Goal: Obtain resource: Obtain resource

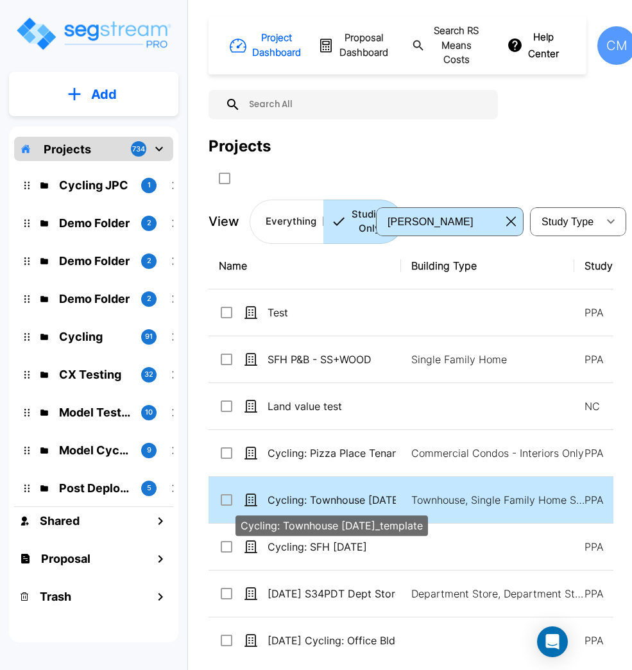
click at [410, 503] on td "Townhouse, Single Family Home Site" at bounding box center [487, 500] width 173 height 47
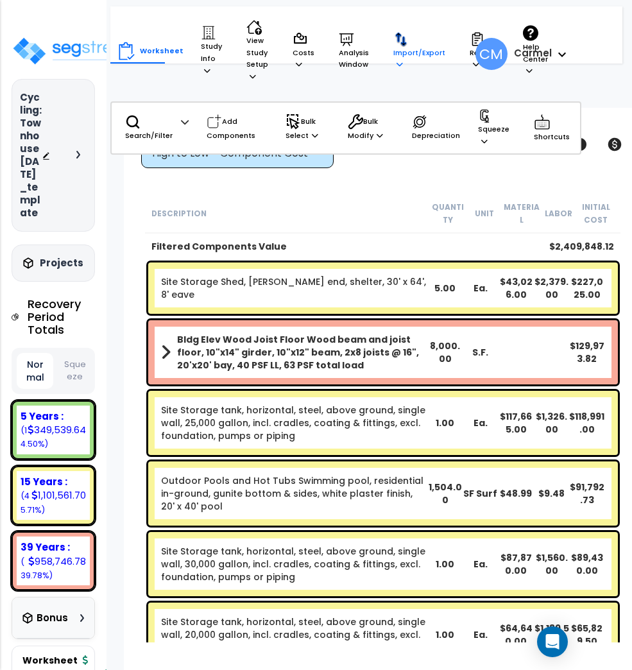
click at [410, 45] on p "Import/Export" at bounding box center [419, 50] width 52 height 39
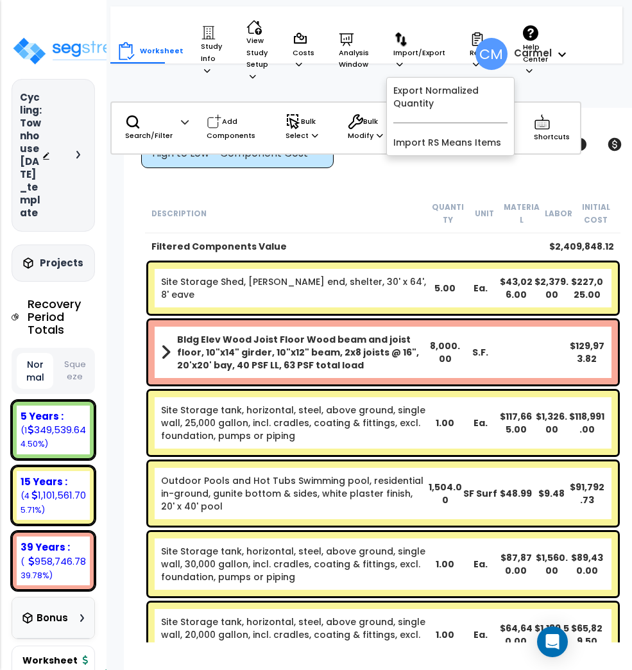
click at [481, 46] on span "CM" at bounding box center [491, 54] width 32 height 32
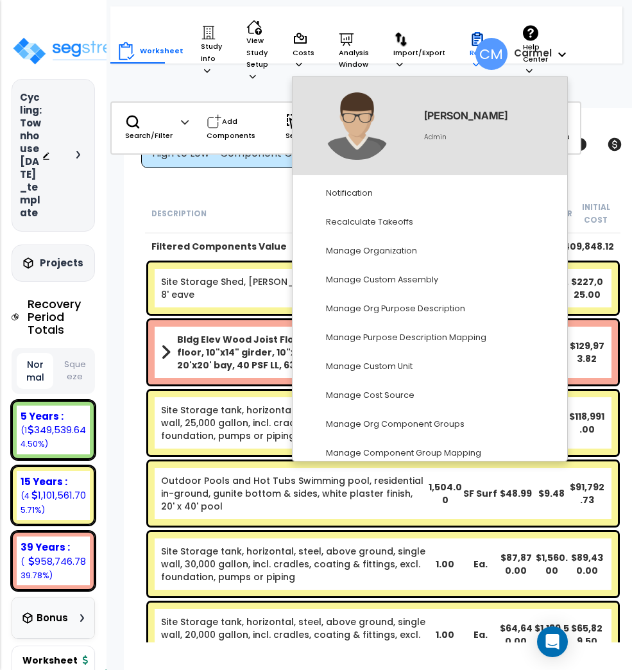
click at [475, 37] on icon at bounding box center [478, 40] width 6 height 6
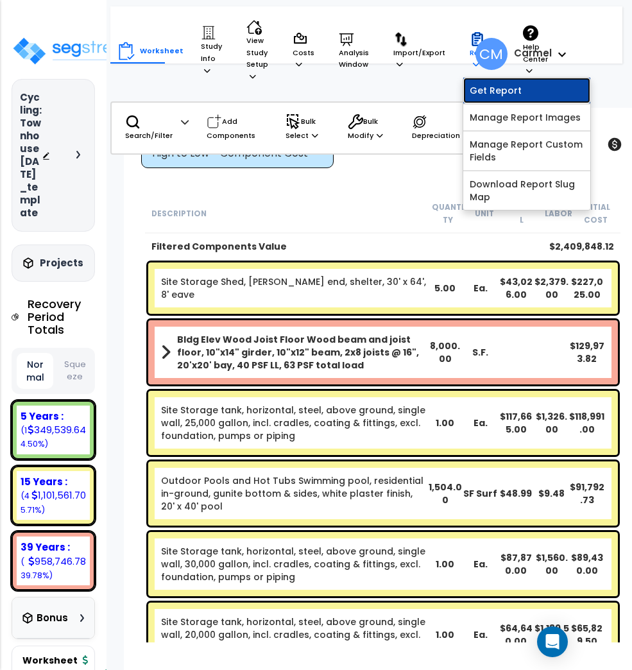
click at [470, 89] on link "Get Report" at bounding box center [526, 91] width 127 height 26
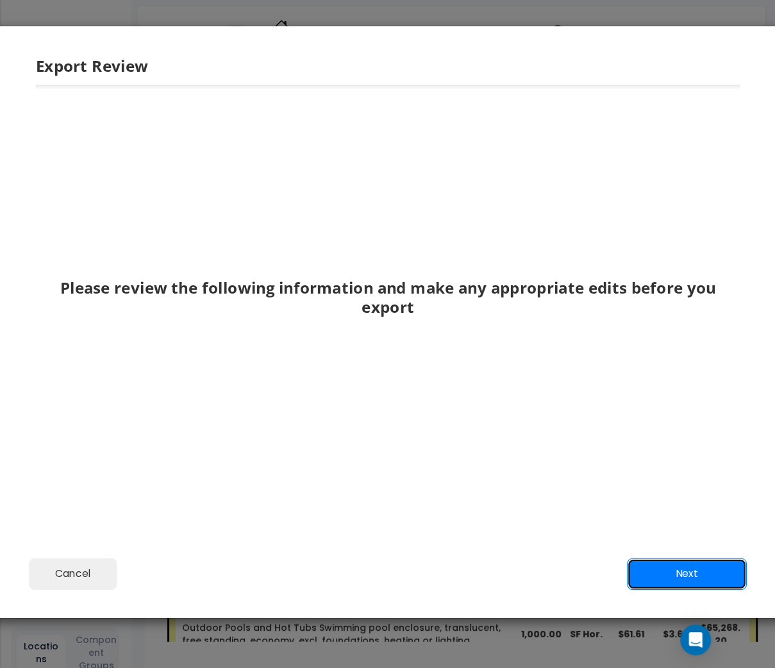
click at [684, 577] on button "Next" at bounding box center [687, 574] width 120 height 32
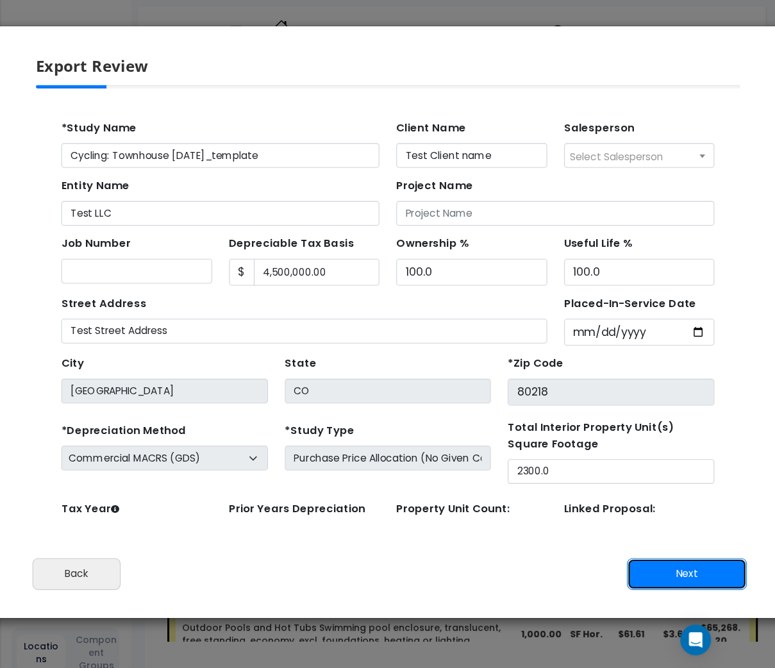
click at [683, 578] on button "Next" at bounding box center [687, 574] width 120 height 32
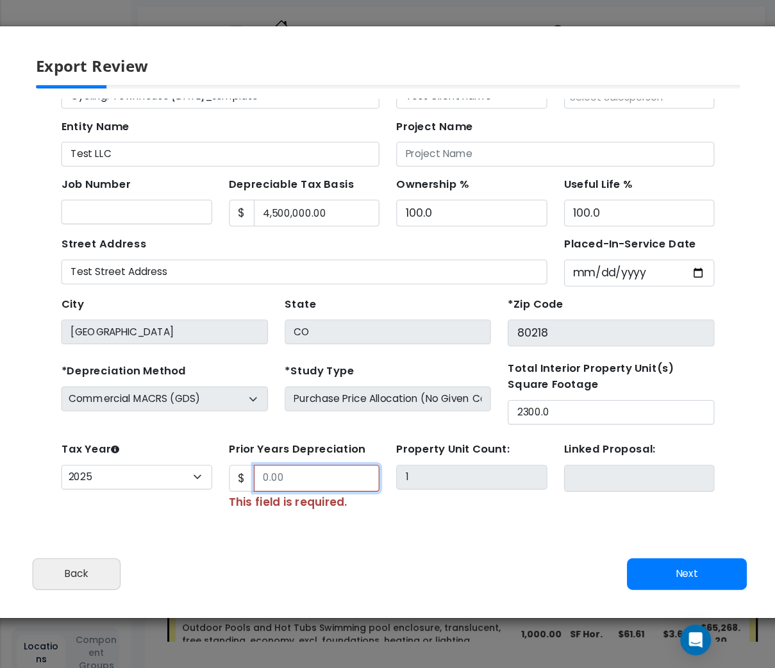
scroll to position [113, 0]
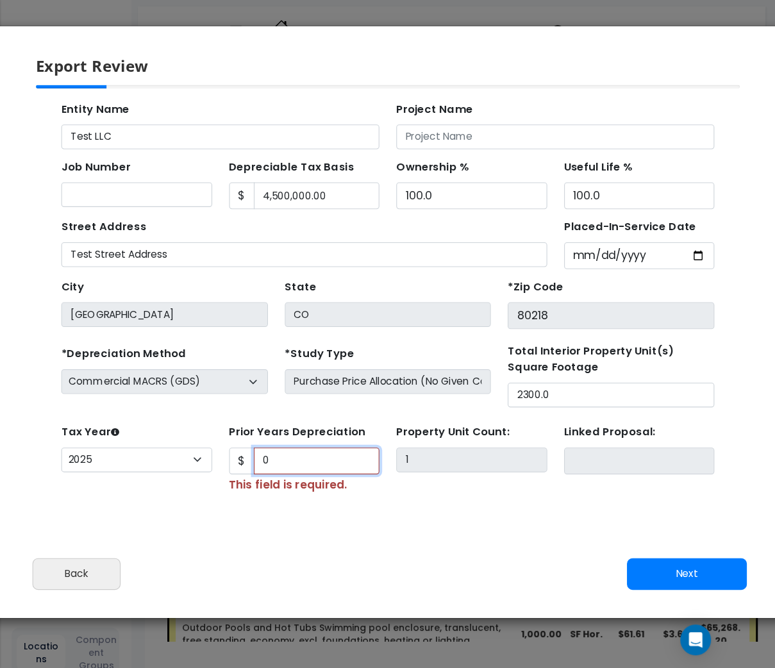
type input "0"
click at [669, 571] on button "Next" at bounding box center [687, 574] width 120 height 32
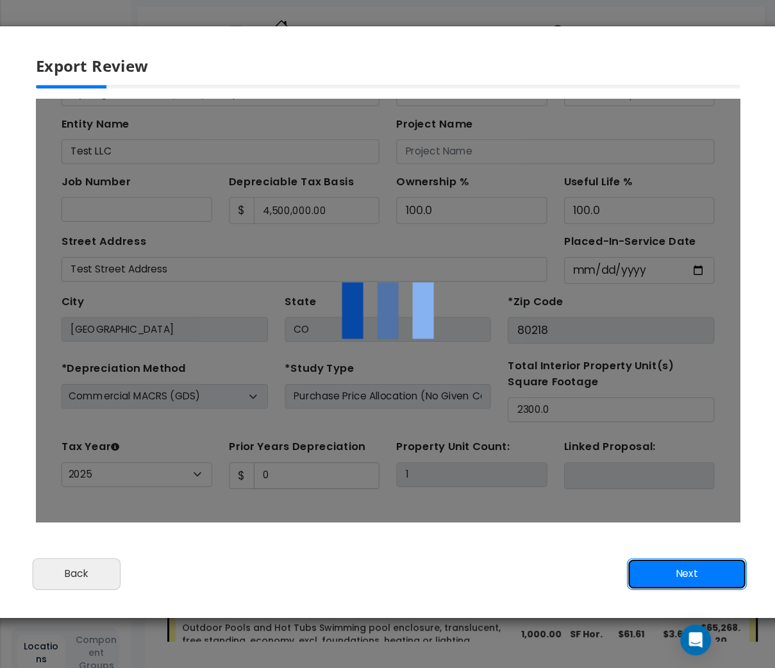
scroll to position [0, 0]
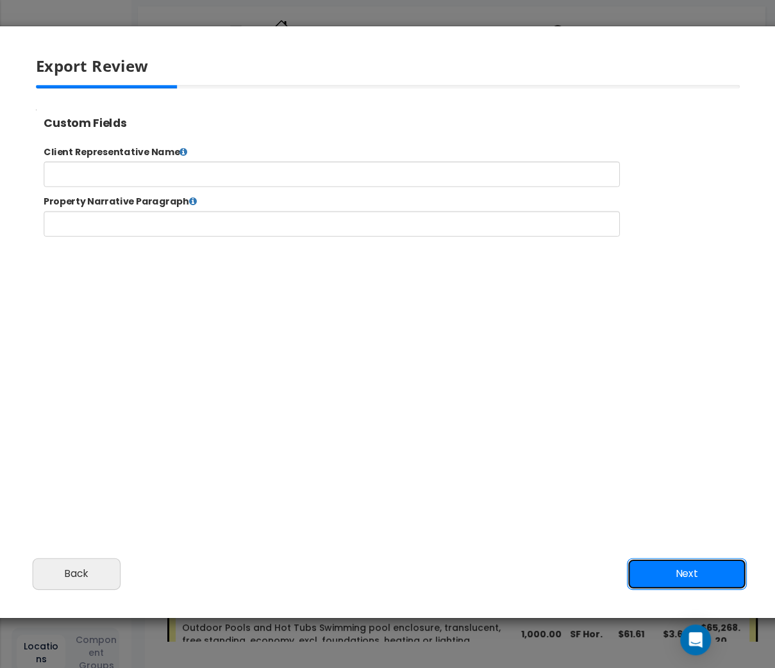
click at [688, 575] on button "Next" at bounding box center [687, 574] width 120 height 32
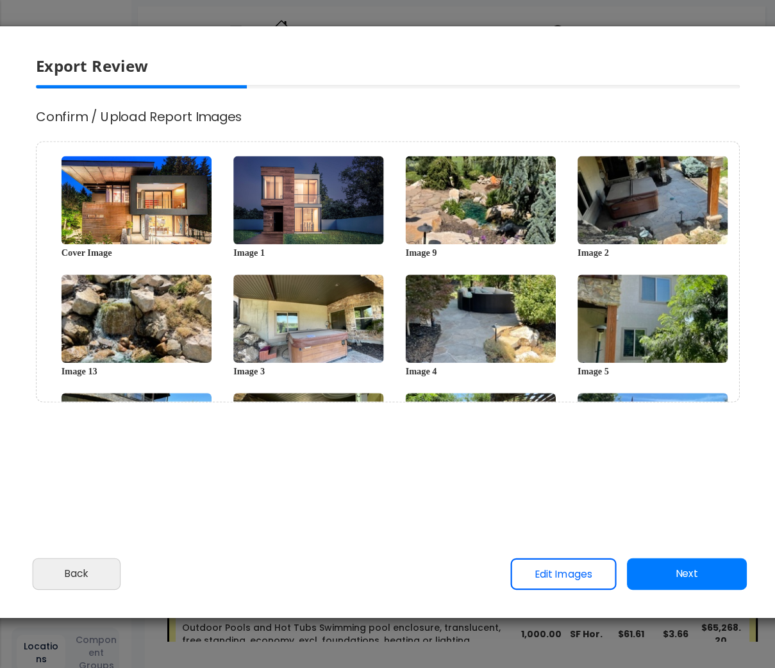
select select "2025"
click at [94, 559] on button "Back" at bounding box center [76, 574] width 89 height 32
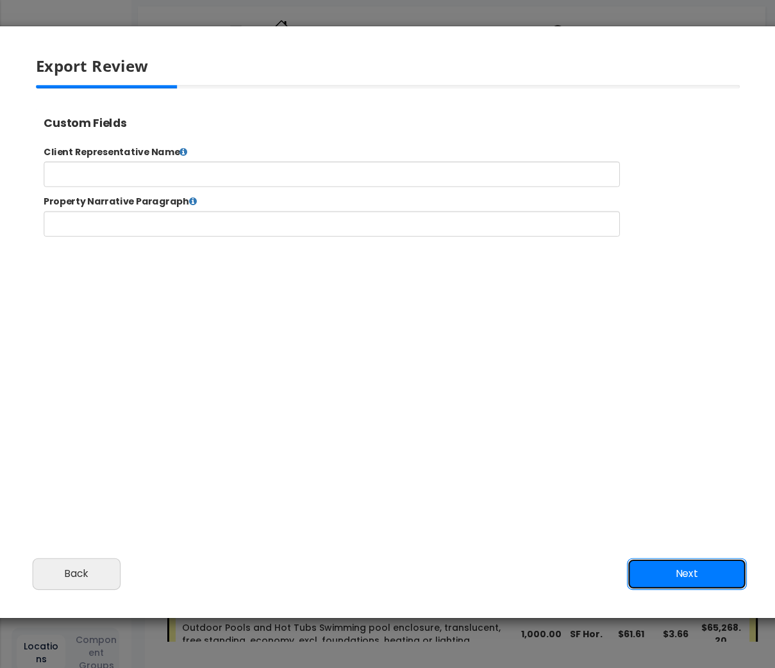
click at [679, 584] on button "Next" at bounding box center [687, 574] width 120 height 32
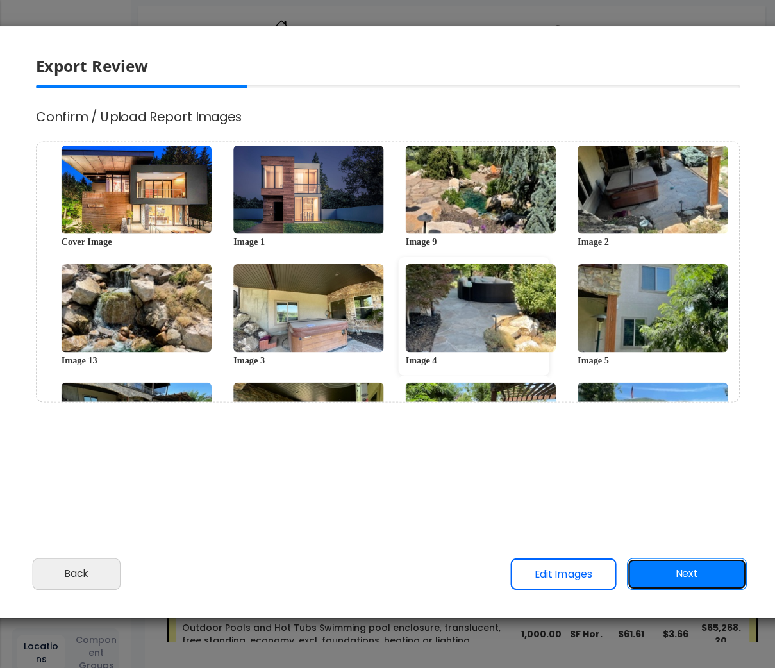
scroll to position [0, 0]
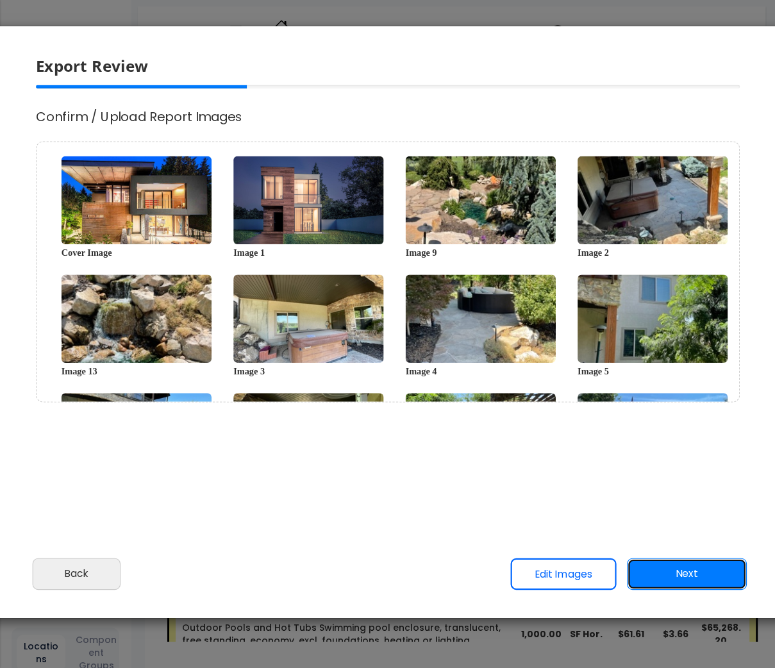
click at [714, 575] on button "Next" at bounding box center [687, 574] width 120 height 32
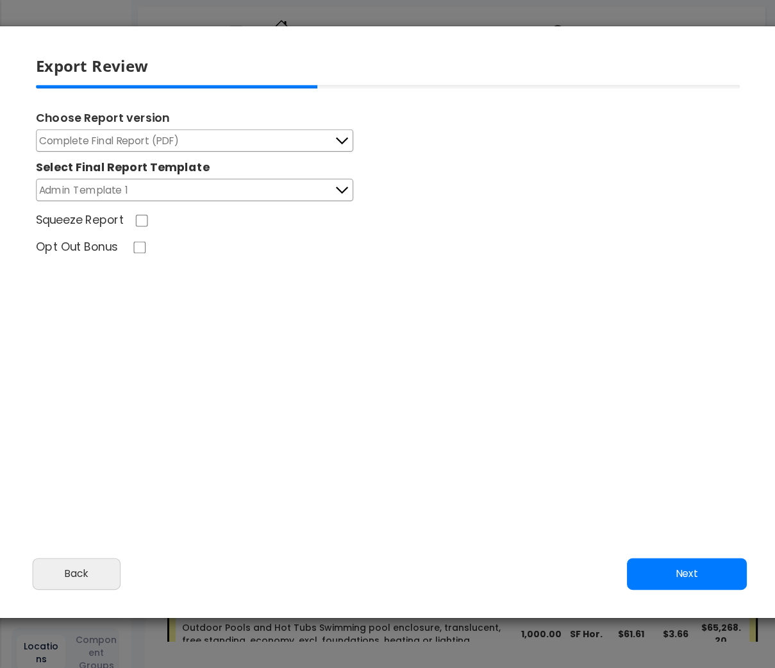
click at [323, 137] on button "Complete Final Report (PDF)" at bounding box center [194, 141] width 317 height 22
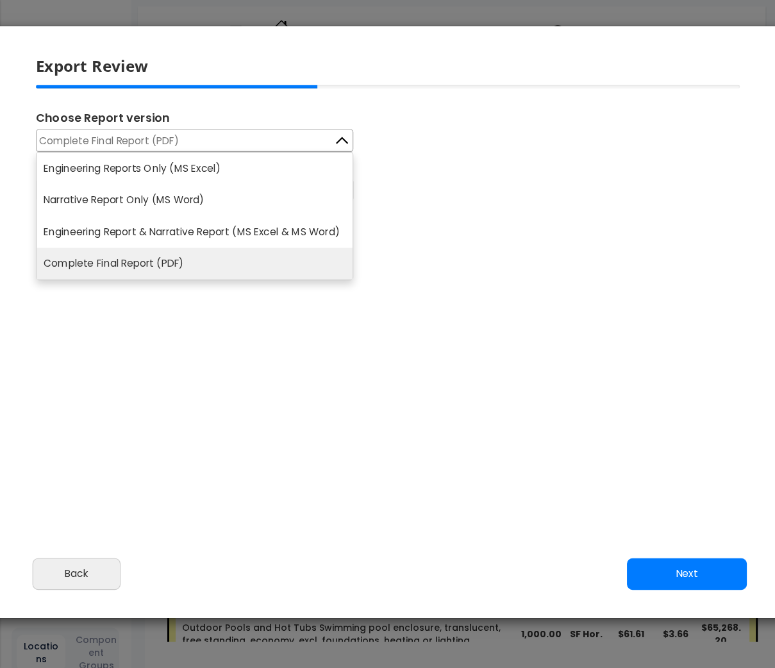
click at [562, 232] on div "Choose Report version Complete Final Report (PDF) Engineering Reports Only (MS …" at bounding box center [387, 173] width 725 height 177
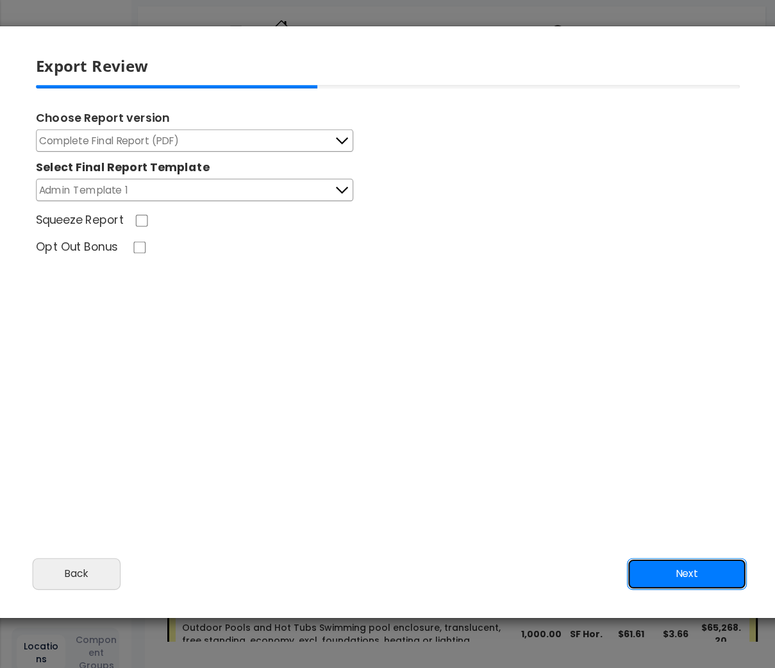
click at [678, 566] on button "Next" at bounding box center [687, 574] width 120 height 32
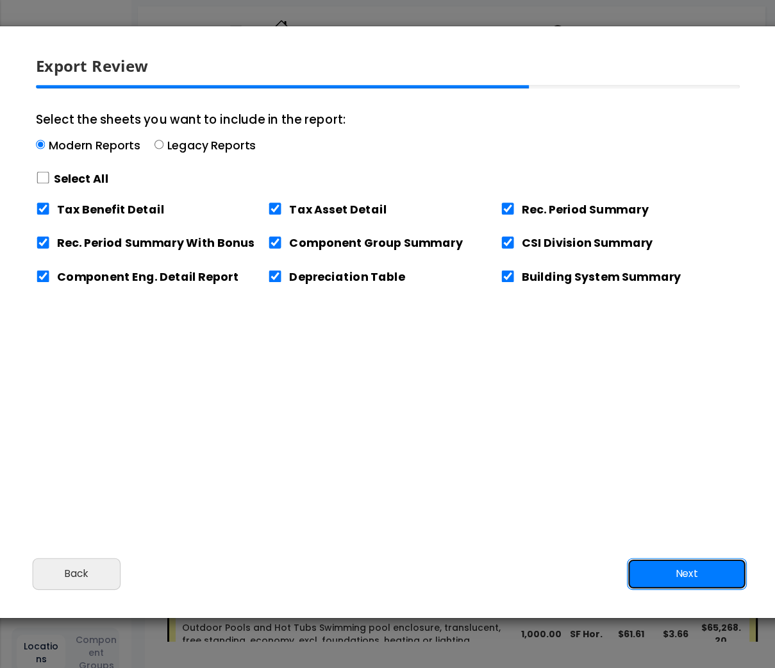
click at [682, 565] on button "Next" at bounding box center [687, 574] width 120 height 32
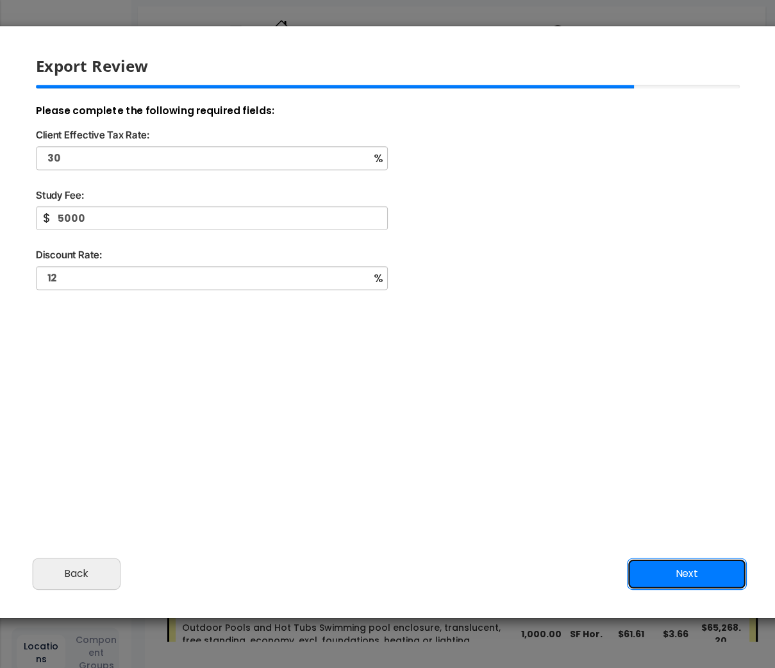
click at [682, 565] on button "Next" at bounding box center [687, 574] width 120 height 32
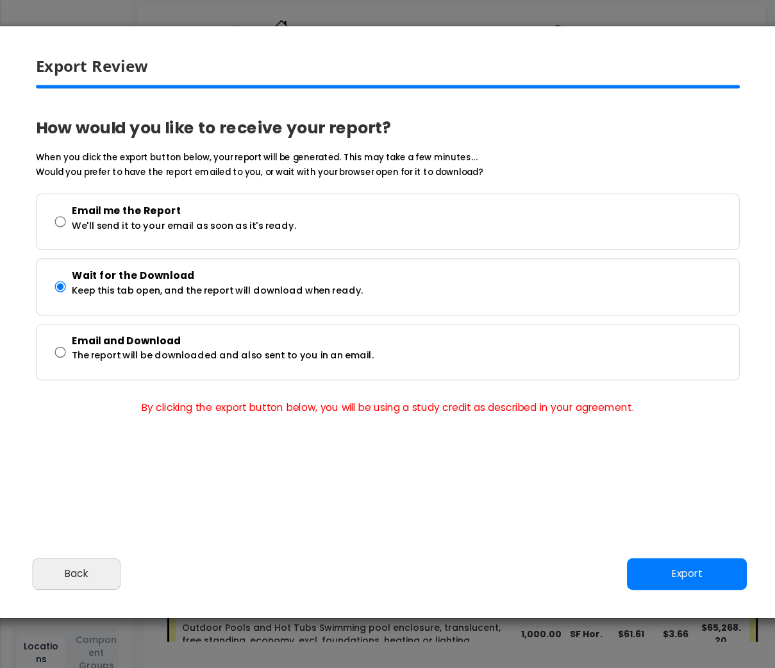
click at [364, 471] on div "Please review the following information and make any appropriate edits before y…" at bounding box center [387, 316] width 845 height 463
click at [70, 570] on button "Back" at bounding box center [76, 574] width 89 height 32
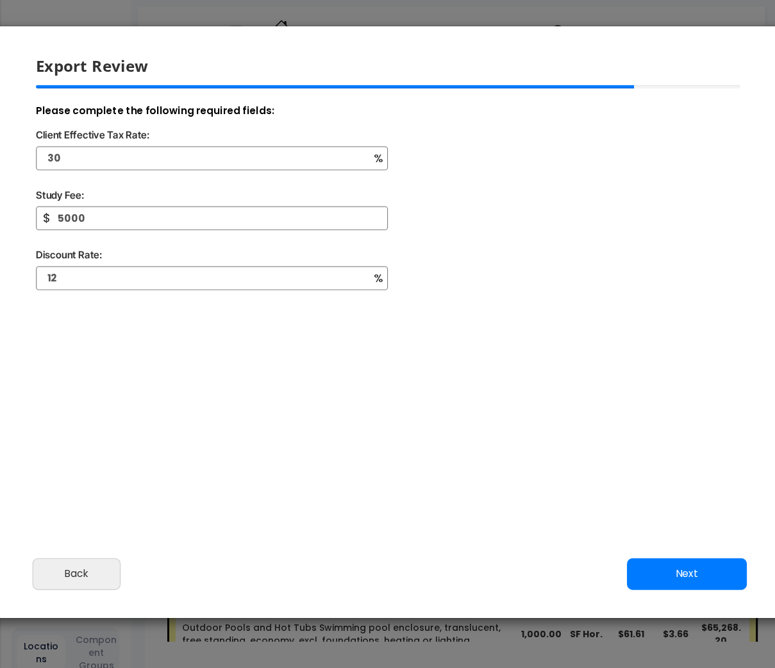
click at [713, 284] on div "12 %" at bounding box center [387, 286] width 725 height 40
click at [653, 13] on div "Export Review Please review the following information and make any appropriate …" at bounding box center [387, 334] width 775 height 668
